Goal: Transaction & Acquisition: Purchase product/service

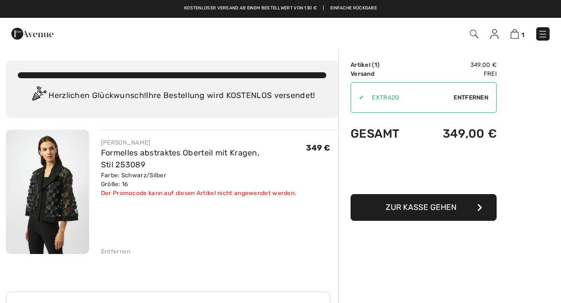
click at [432, 211] on font "Zur Kasse gehen" at bounding box center [421, 207] width 71 height 9
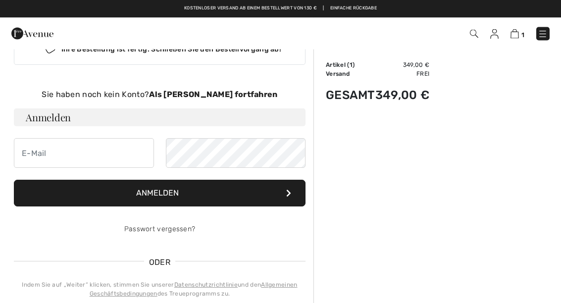
scroll to position [34, 0]
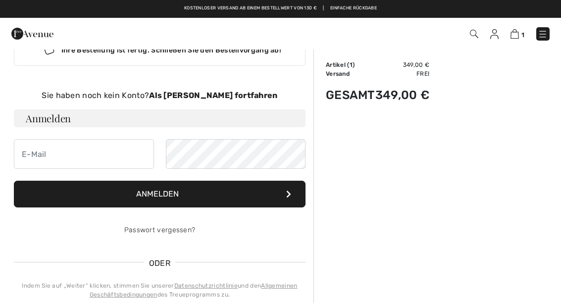
click at [214, 94] on font "Als Gast fortfahren" at bounding box center [213, 95] width 128 height 9
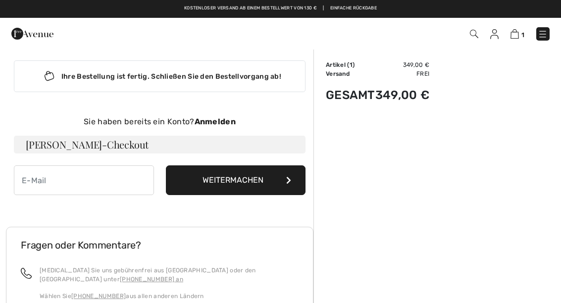
scroll to position [0, 0]
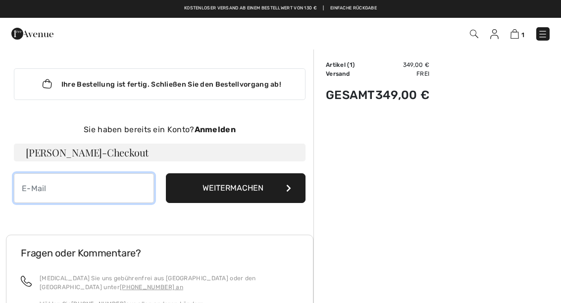
click at [39, 175] on input "email" at bounding box center [84, 188] width 140 height 30
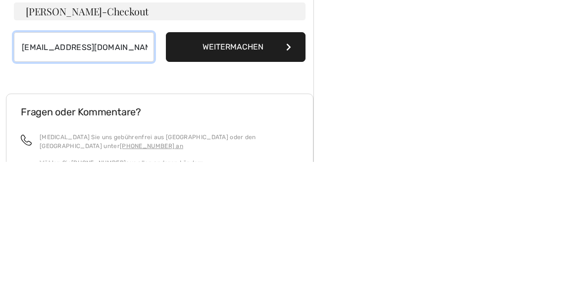
type input "[EMAIL_ADDRESS][DOMAIN_NAME]"
click at [194, 173] on button "Weitermachen" at bounding box center [236, 188] width 140 height 30
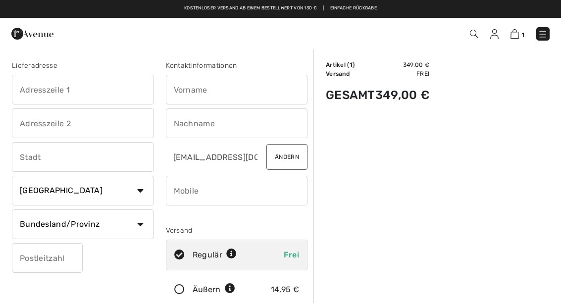
click at [134, 186] on select "Land [GEOGRAPHIC_DATA] [GEOGRAPHIC_DATA] [GEOGRAPHIC_DATA] [GEOGRAPHIC_DATA] [G…" at bounding box center [83, 191] width 142 height 30
select select "DE"
